Goal: Information Seeking & Learning: Learn about a topic

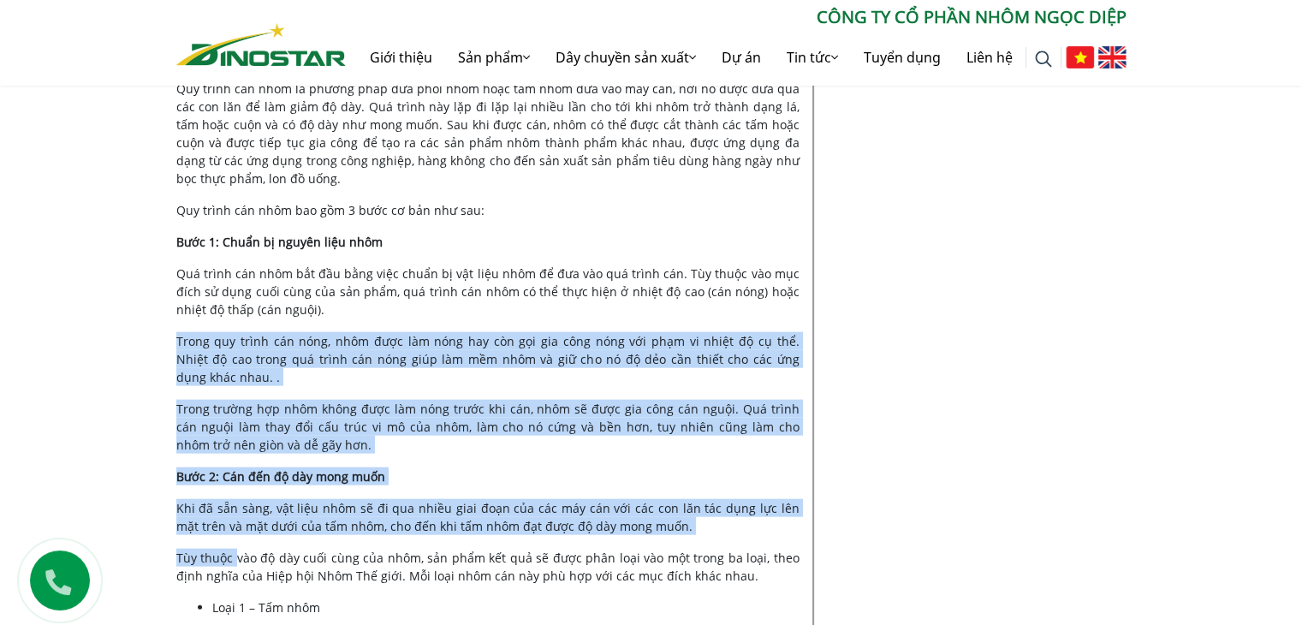
drag, startPoint x: 237, startPoint y: 504, endPoint x: 421, endPoint y: 264, distance: 302.1
click at [421, 264] on div "Nội dung Toggle 1. Quy trình đùn ép nhôm 2. Quy trình đúc nhôm 3. Quy trình cán…" at bounding box center [487, 321] width 623 height 7088
click at [421, 264] on p "Quá trình cán nhôm bắt đầu bằng việc chuẩn bị vật liệu nhôm để đưa vào quá trìn…" at bounding box center [487, 291] width 623 height 54
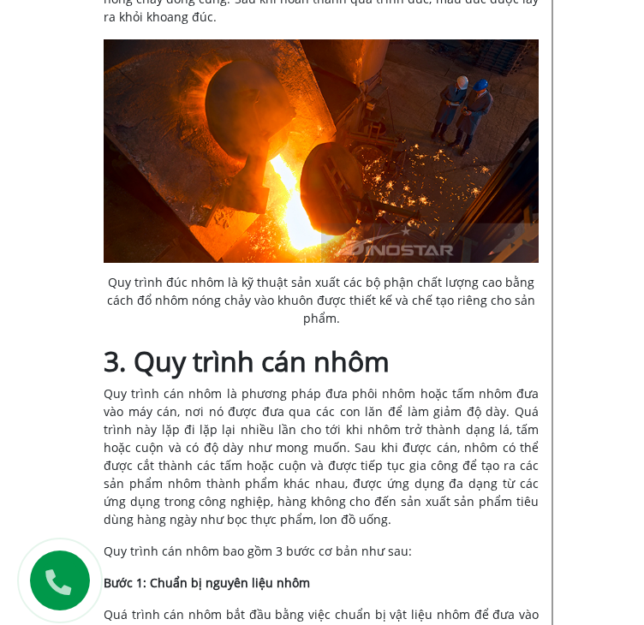
click at [253, 217] on div "Nội dung Toggle 1. Quy trình đùn ép nhôm 2. Quy trình đúc nhôm 3. Quy trình cán…" at bounding box center [321, 592] width 435 height 7855
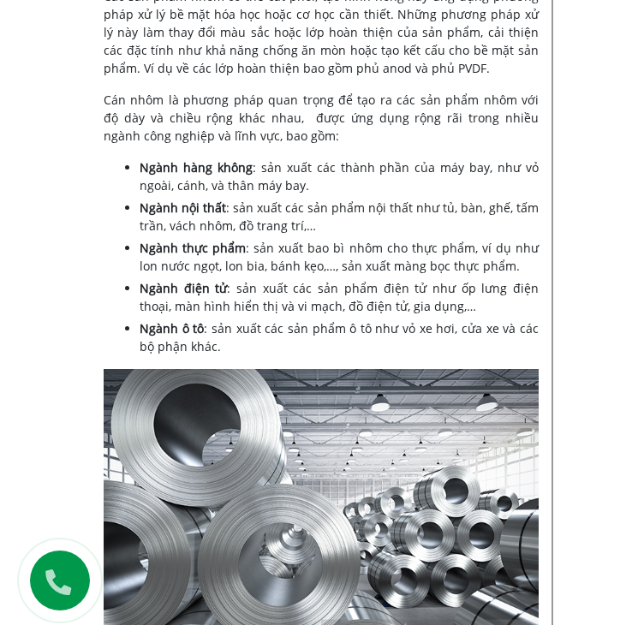
scroll to position [5239, 0]
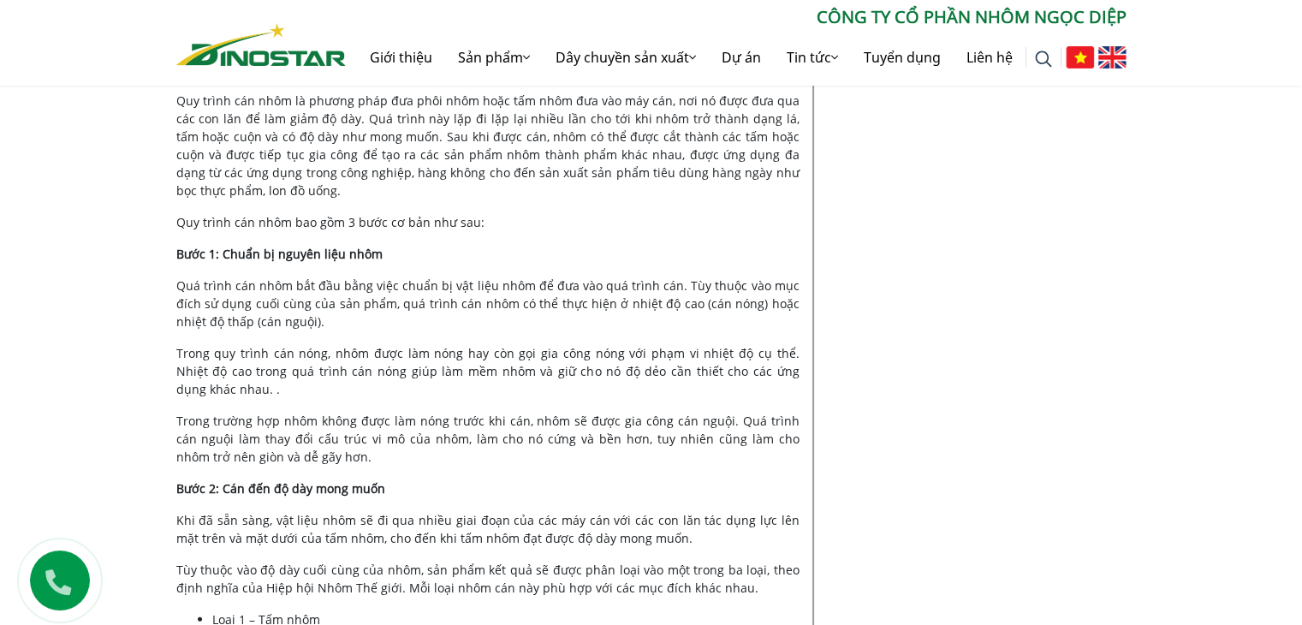
scroll to position [3734, 0]
